Goal: Task Accomplishment & Management: Complete application form

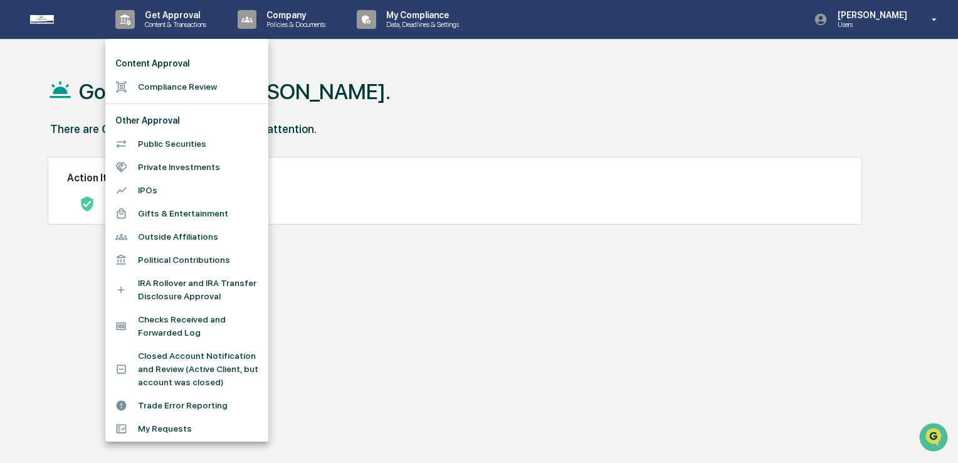
click at [129, 80] on li "Compliance Review" at bounding box center [186, 86] width 163 height 23
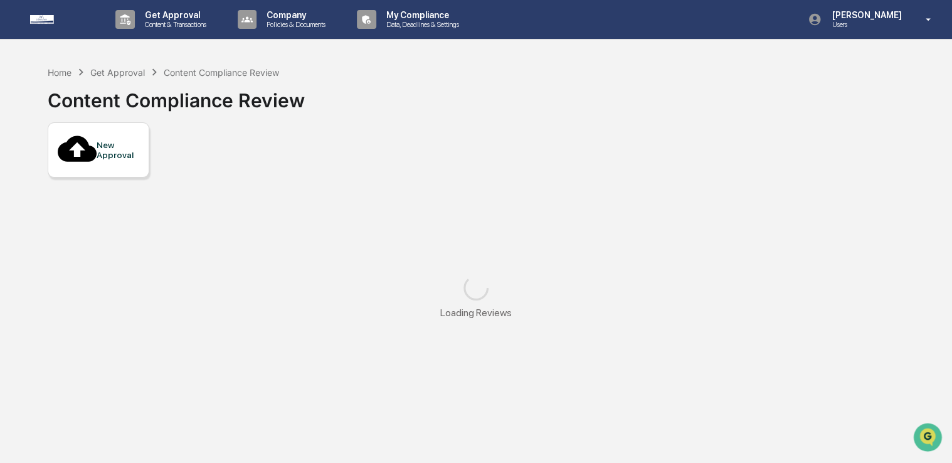
click at [125, 140] on div "New Approval" at bounding box center [118, 150] width 42 height 20
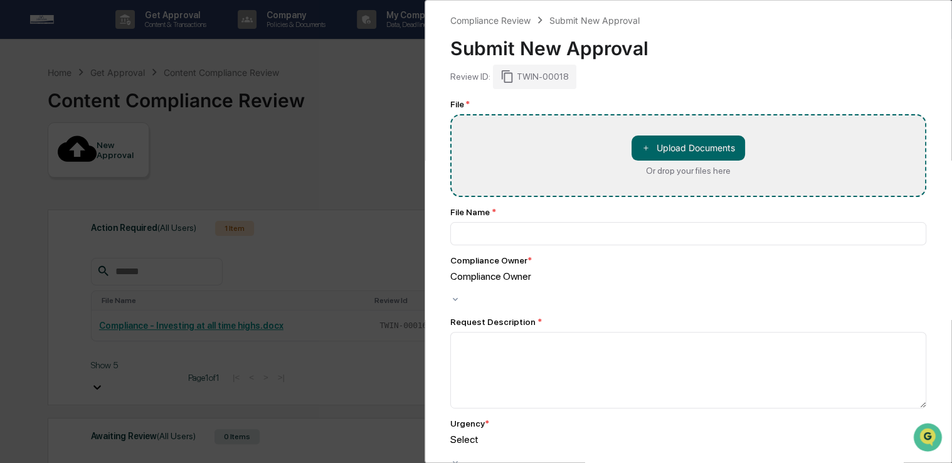
type input "**********"
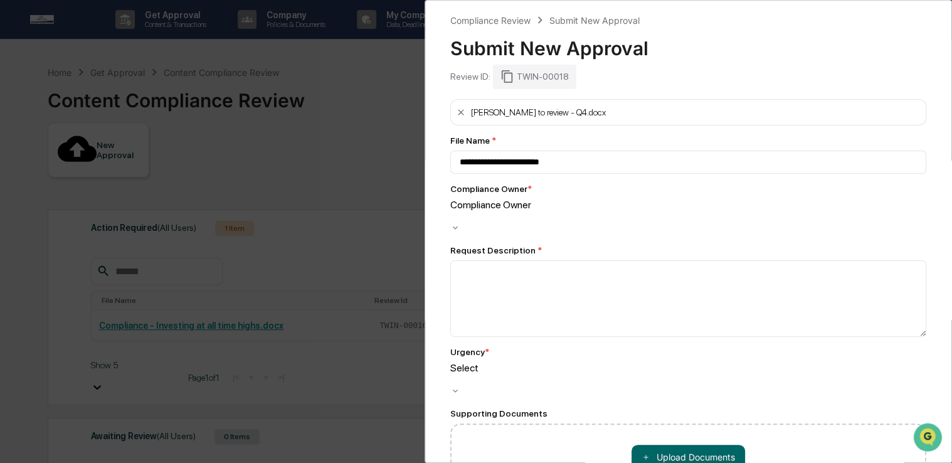
click at [587, 212] on div at bounding box center [688, 217] width 476 height 12
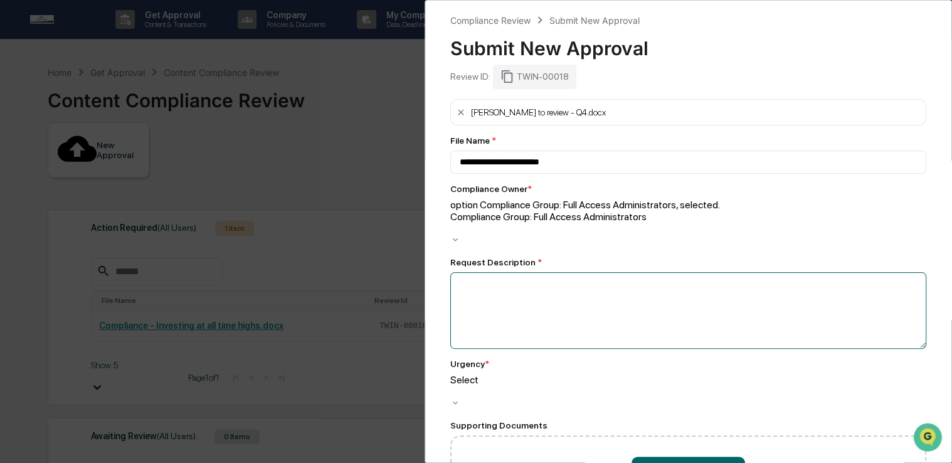
click at [557, 272] on textarea at bounding box center [688, 310] width 476 height 77
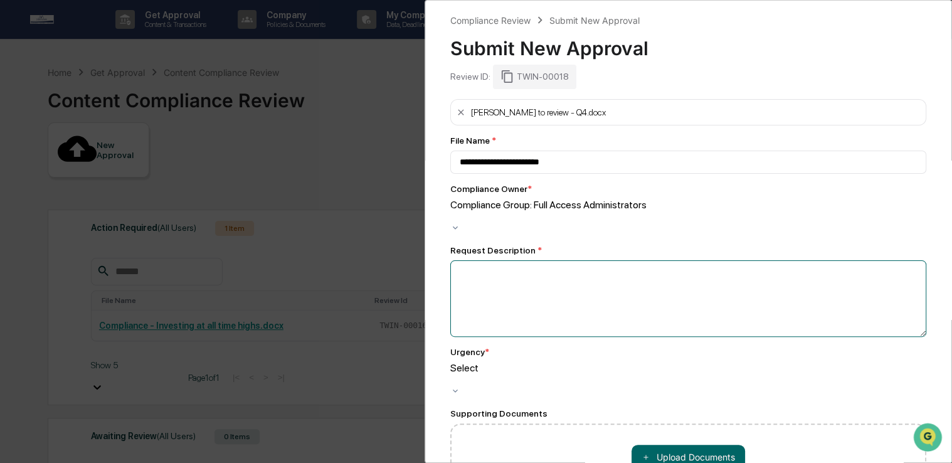
type textarea "*"
type textarea "**********"
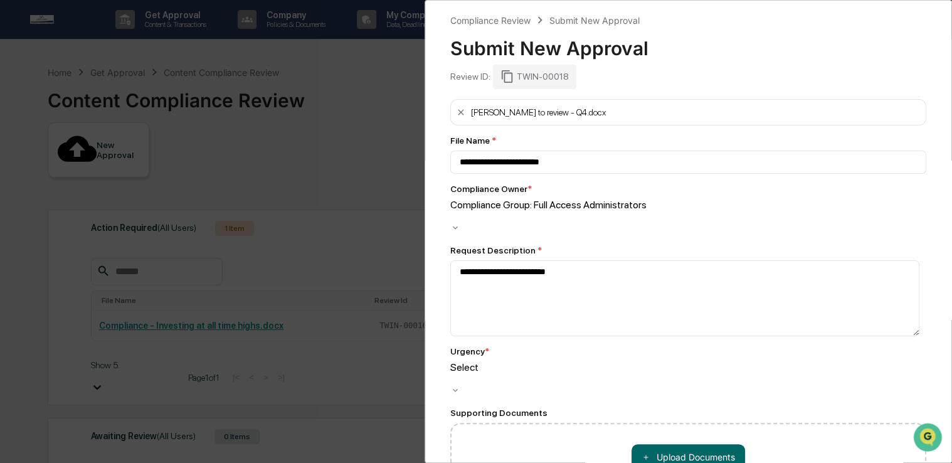
click at [595, 372] on div "Select" at bounding box center [688, 379] width 476 height 36
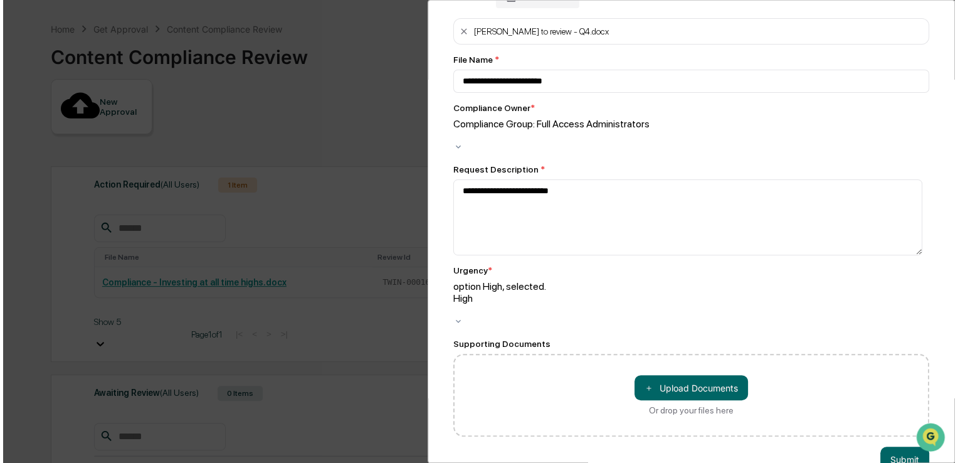
scroll to position [63, 0]
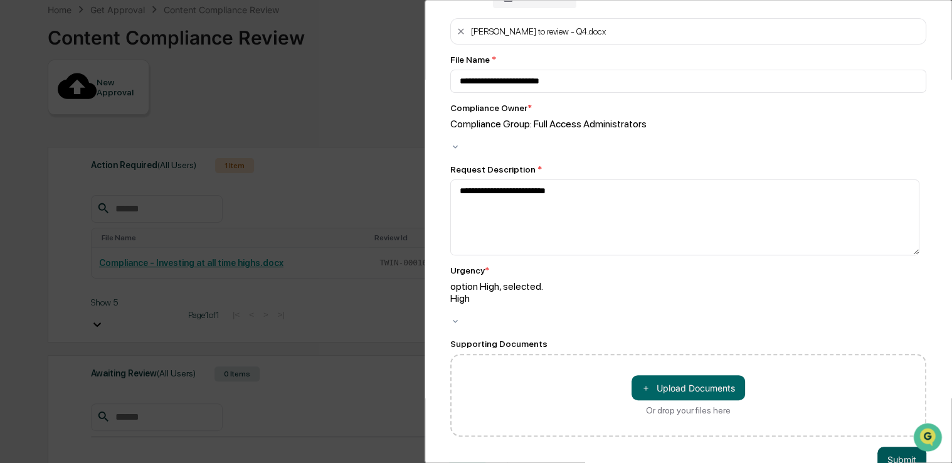
click at [885, 446] on button "Submit" at bounding box center [901, 458] width 49 height 25
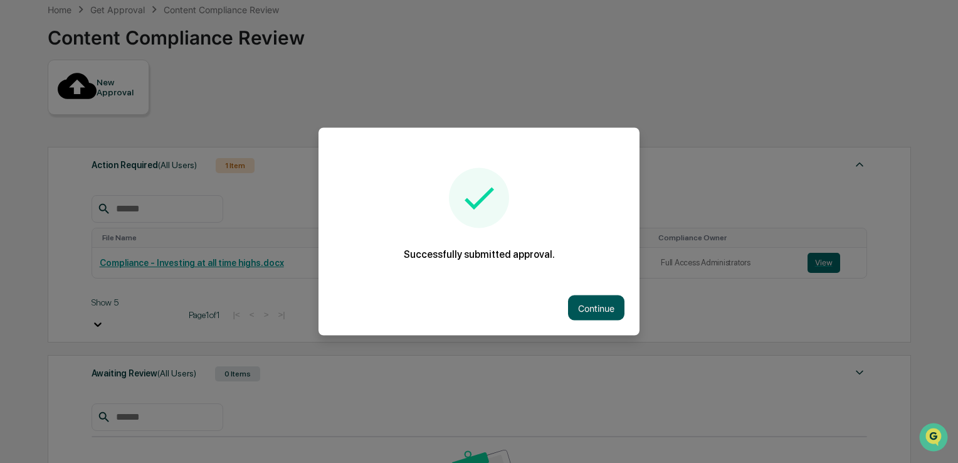
click at [590, 308] on button "Continue" at bounding box center [596, 307] width 56 height 25
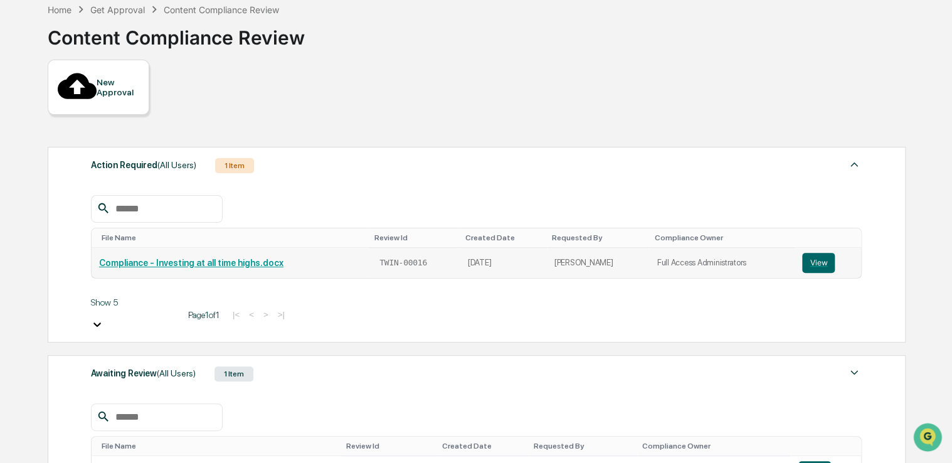
click at [199, 258] on link "Compliance - Investing at all time highs.docx" at bounding box center [191, 263] width 184 height 10
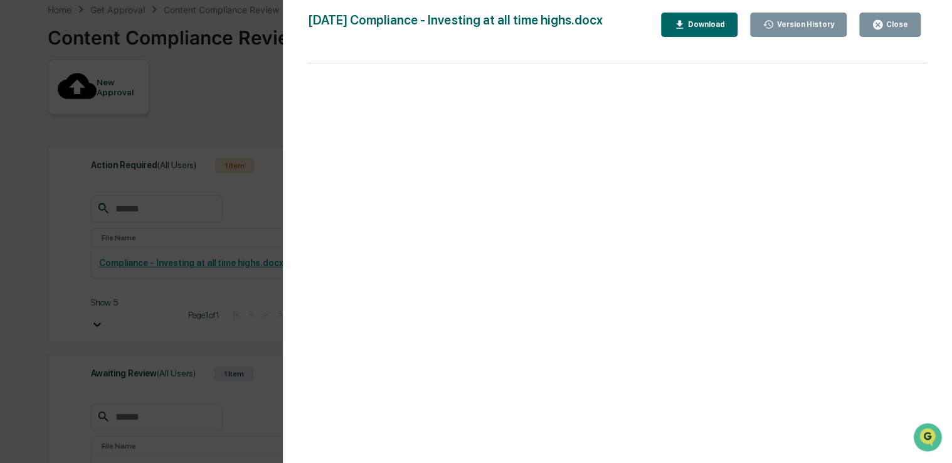
click at [882, 21] on icon "button" at bounding box center [877, 24] width 9 height 9
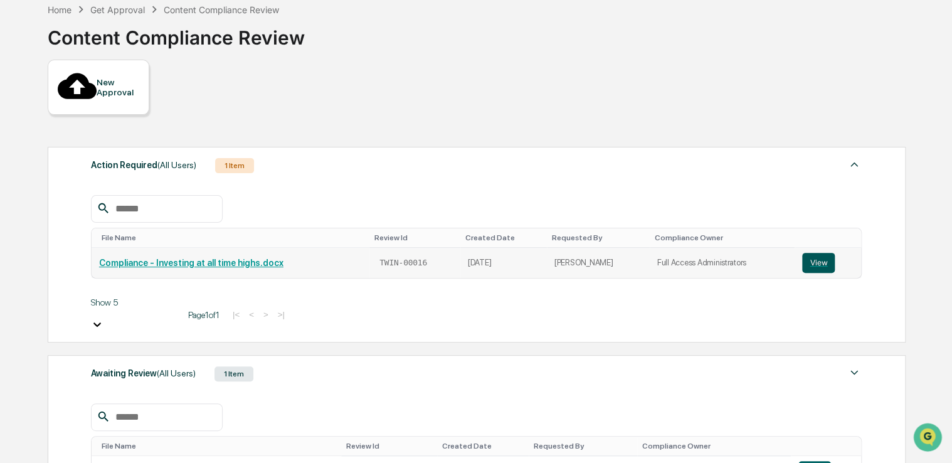
click at [823, 253] on button "View" at bounding box center [818, 263] width 33 height 20
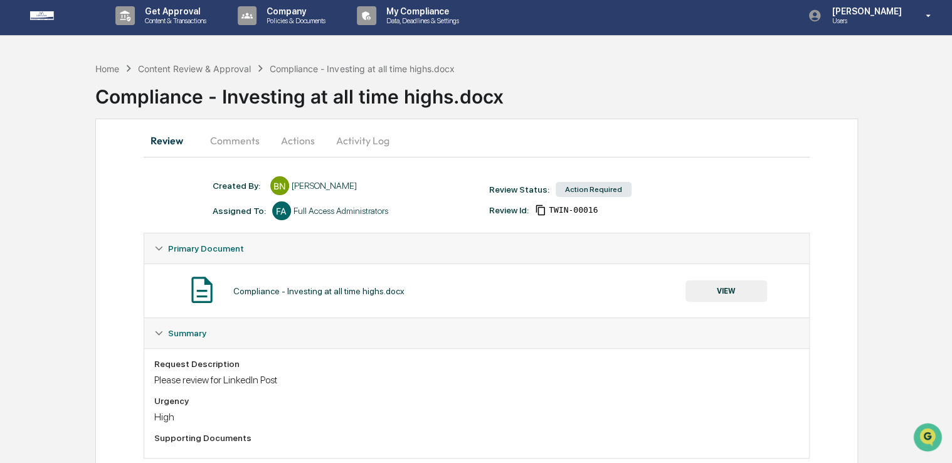
scroll to position [32, 0]
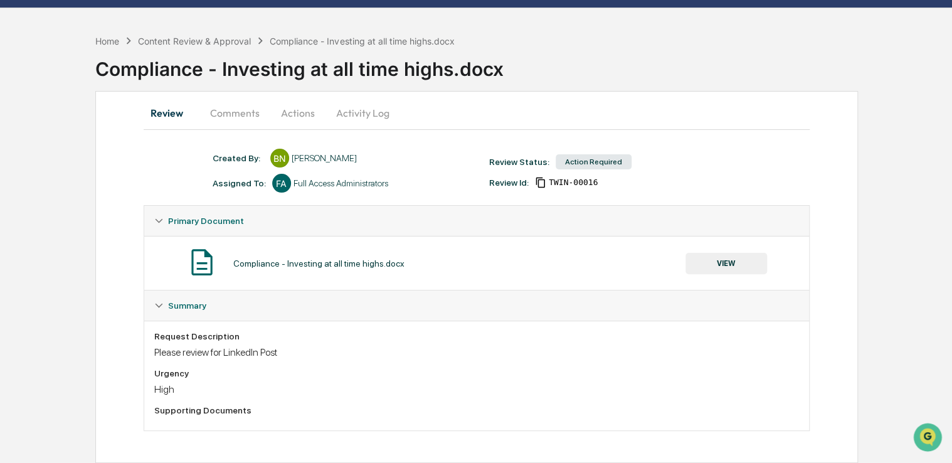
click at [733, 260] on button "VIEW" at bounding box center [726, 263] width 82 height 21
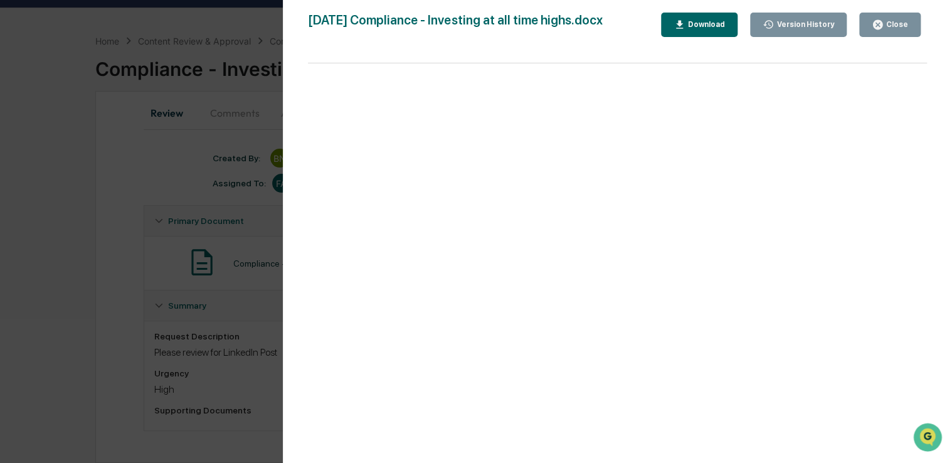
click at [711, 29] on div "Download" at bounding box center [705, 24] width 40 height 9
click at [908, 26] on button "Close" at bounding box center [889, 25] width 61 height 24
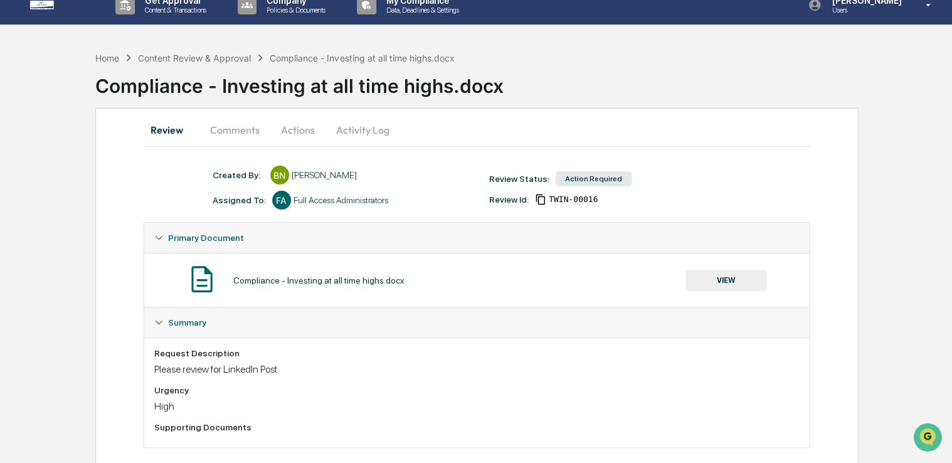
scroll to position [0, 0]
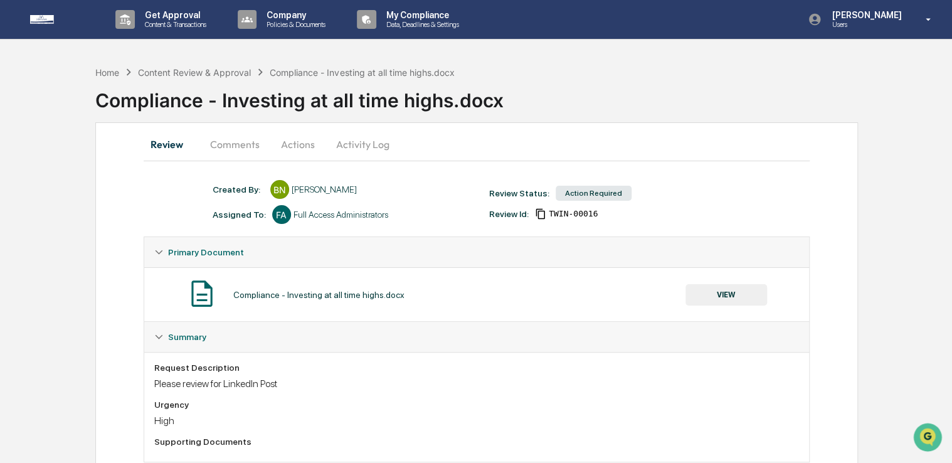
click at [291, 139] on button "Actions" at bounding box center [298, 144] width 56 height 30
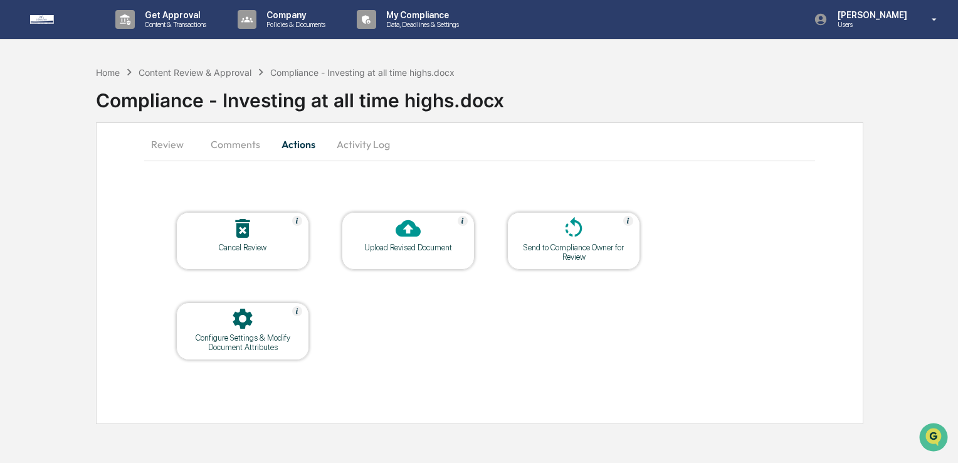
click at [408, 223] on icon at bounding box center [408, 228] width 25 height 17
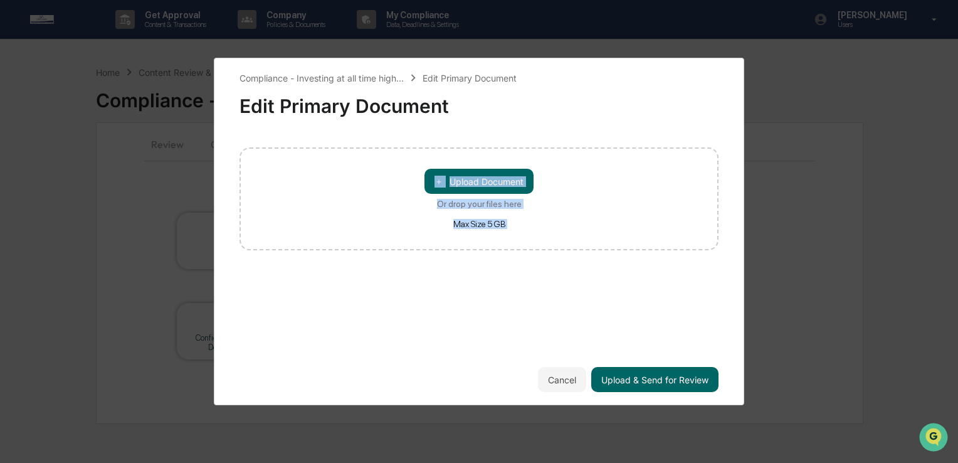
drag, startPoint x: 349, startPoint y: 172, endPoint x: 515, endPoint y: 372, distance: 259.7
click at [515, 372] on div "Compliance - Investing at all time high... Edit Primary Document Edit Primary D…" at bounding box center [479, 231] width 479 height 321
drag, startPoint x: 515, startPoint y: 372, endPoint x: 515, endPoint y: 339, distance: 33.9
click at [515, 339] on div "Compliance - Investing at all time high... Edit Primary Document Edit Primary D…" at bounding box center [479, 231] width 479 height 321
click at [502, 333] on div "Compliance - Investing at all time high... Edit Primary Document Edit Primary D…" at bounding box center [479, 231] width 479 height 321
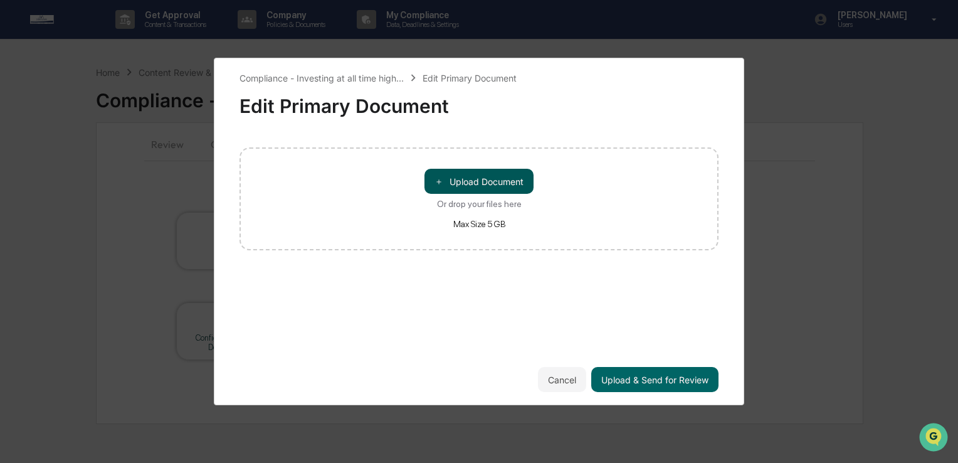
click at [504, 182] on button "＋ Upload Document" at bounding box center [479, 181] width 109 height 25
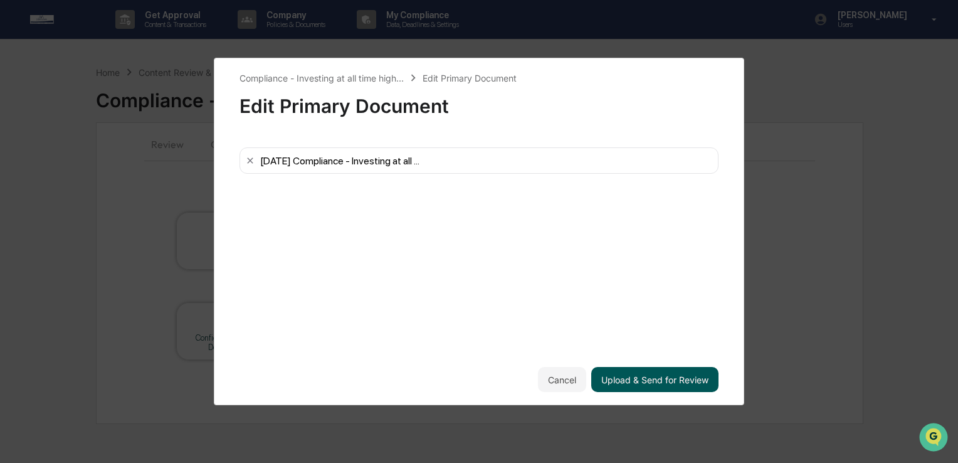
click at [647, 391] on div "Compliance - Investing at all time high... Edit Primary Document Edit Primary D…" at bounding box center [479, 231] width 531 height 347
click at [645, 384] on button "Upload & Send for Review" at bounding box center [654, 379] width 127 height 25
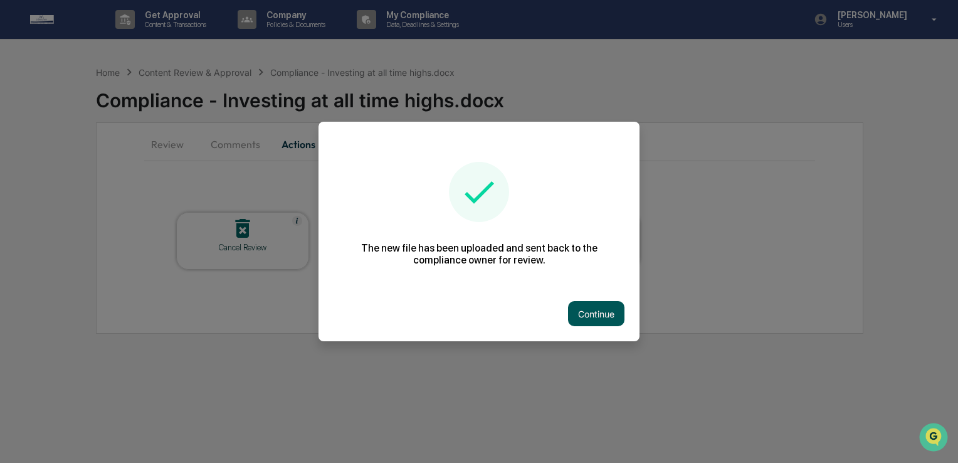
click at [599, 309] on button "Continue" at bounding box center [596, 313] width 56 height 25
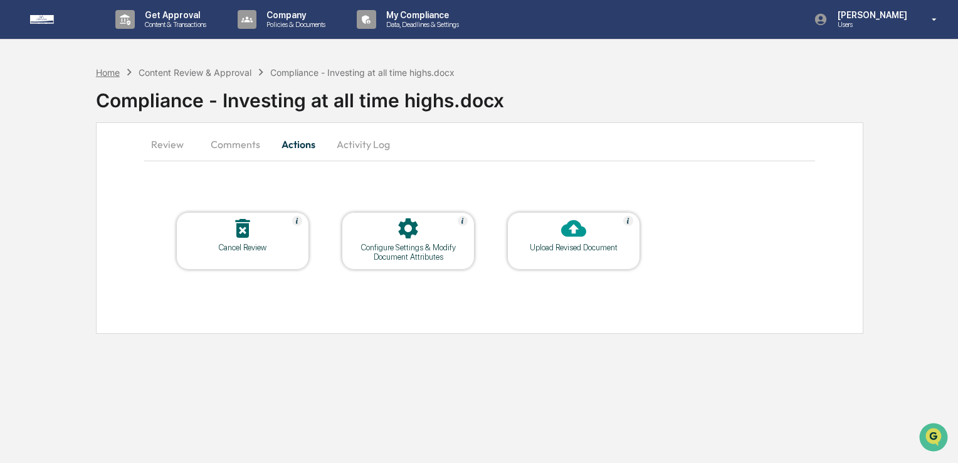
click at [108, 73] on div "Home" at bounding box center [108, 72] width 24 height 11
